Goal: Task Accomplishment & Management: Use online tool/utility

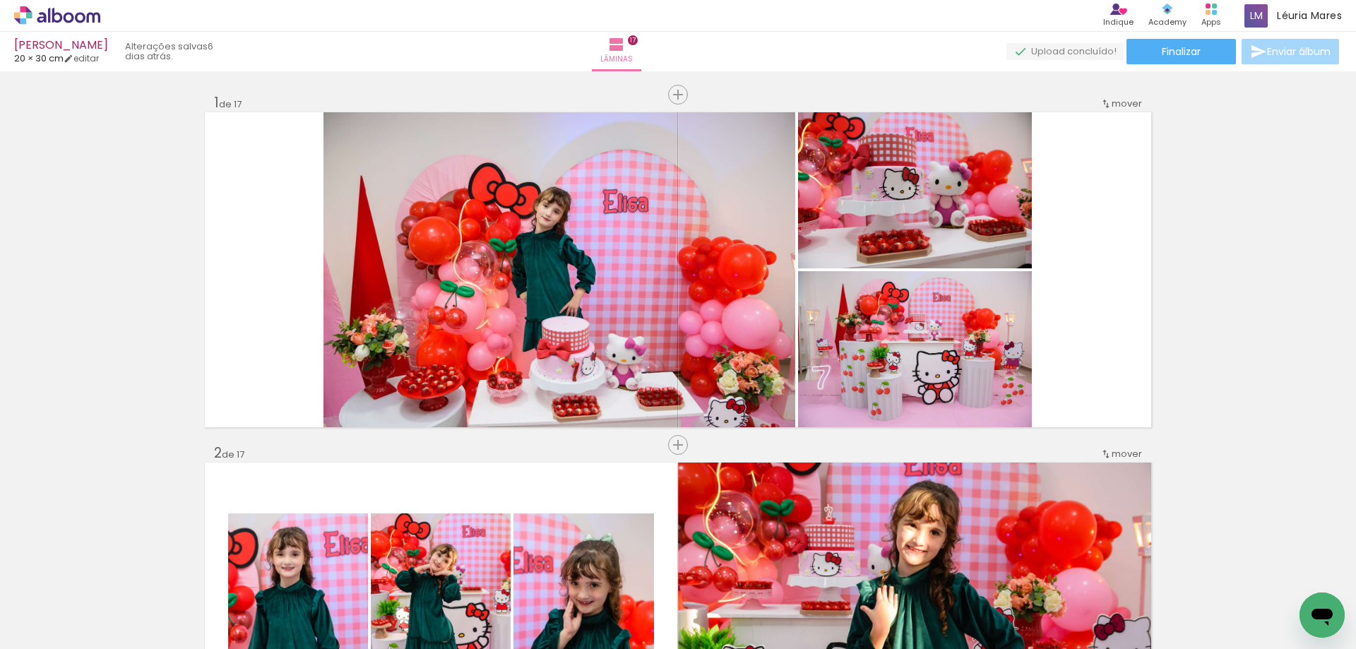
click at [406, 298] on quentale-photo at bounding box center [559, 269] width 472 height 315
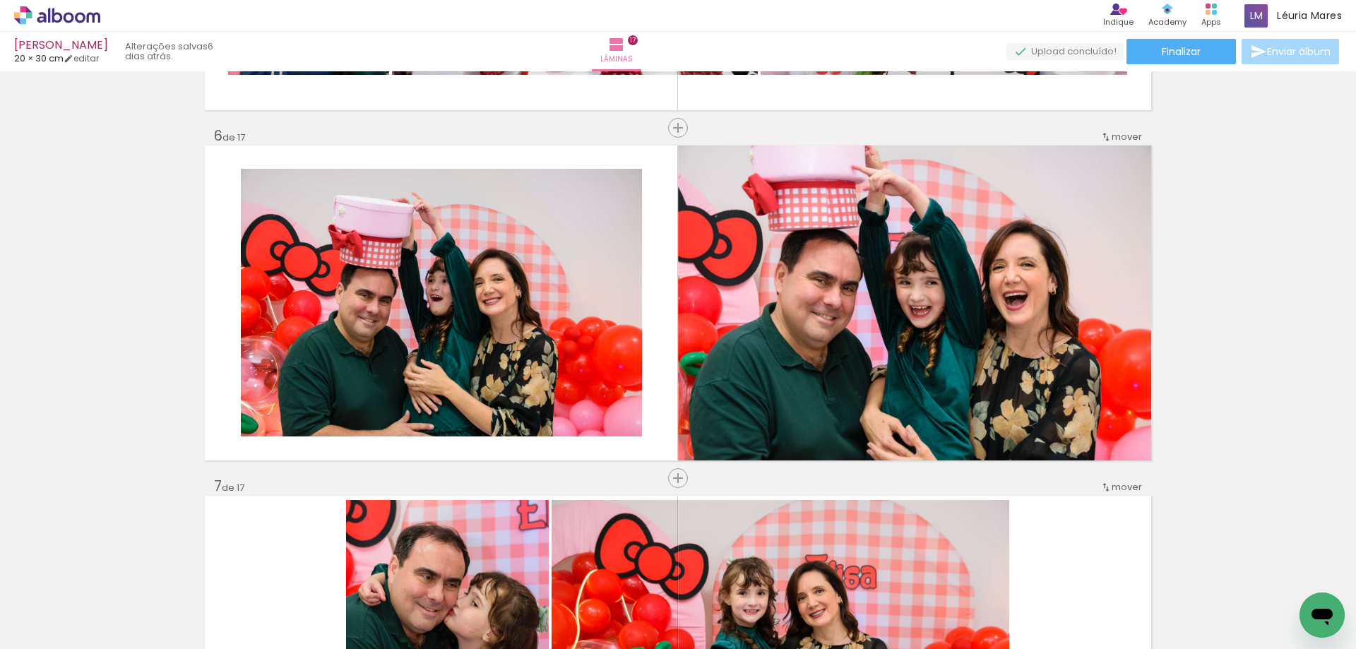
scroll to position [1213, 0]
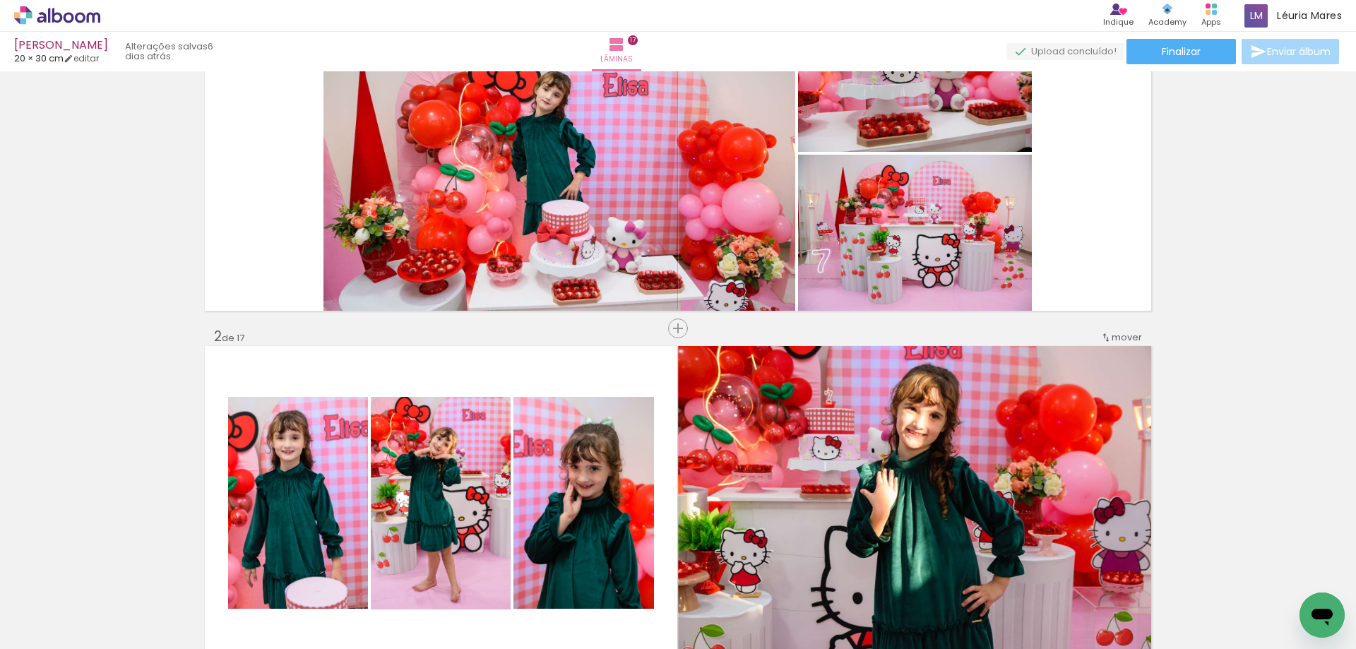
scroll to position [0, 0]
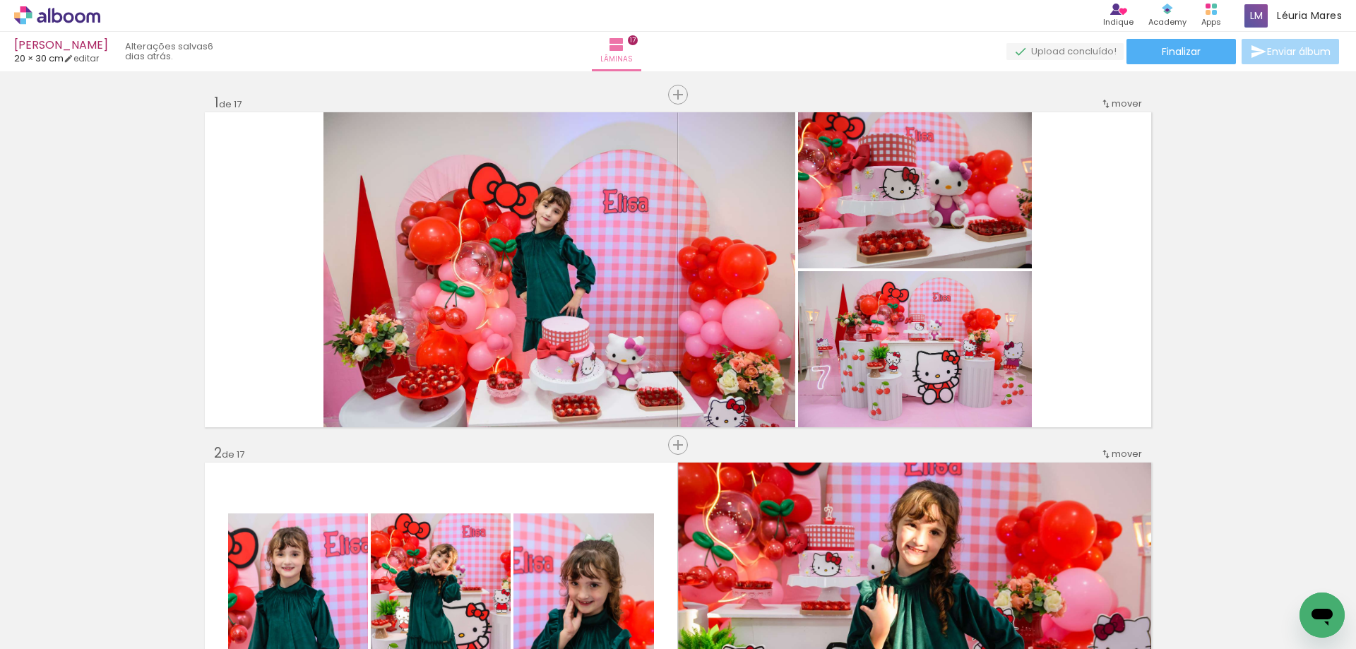
click at [66, 606] on input "Todas as fotos" at bounding box center [40, 606] width 54 height 12
click at [0, 0] on slot "Não utilizadas" at bounding box center [0, 0] width 0 height 0
type input "Não utilizadas"
